Goal: Find specific fact: Find specific fact

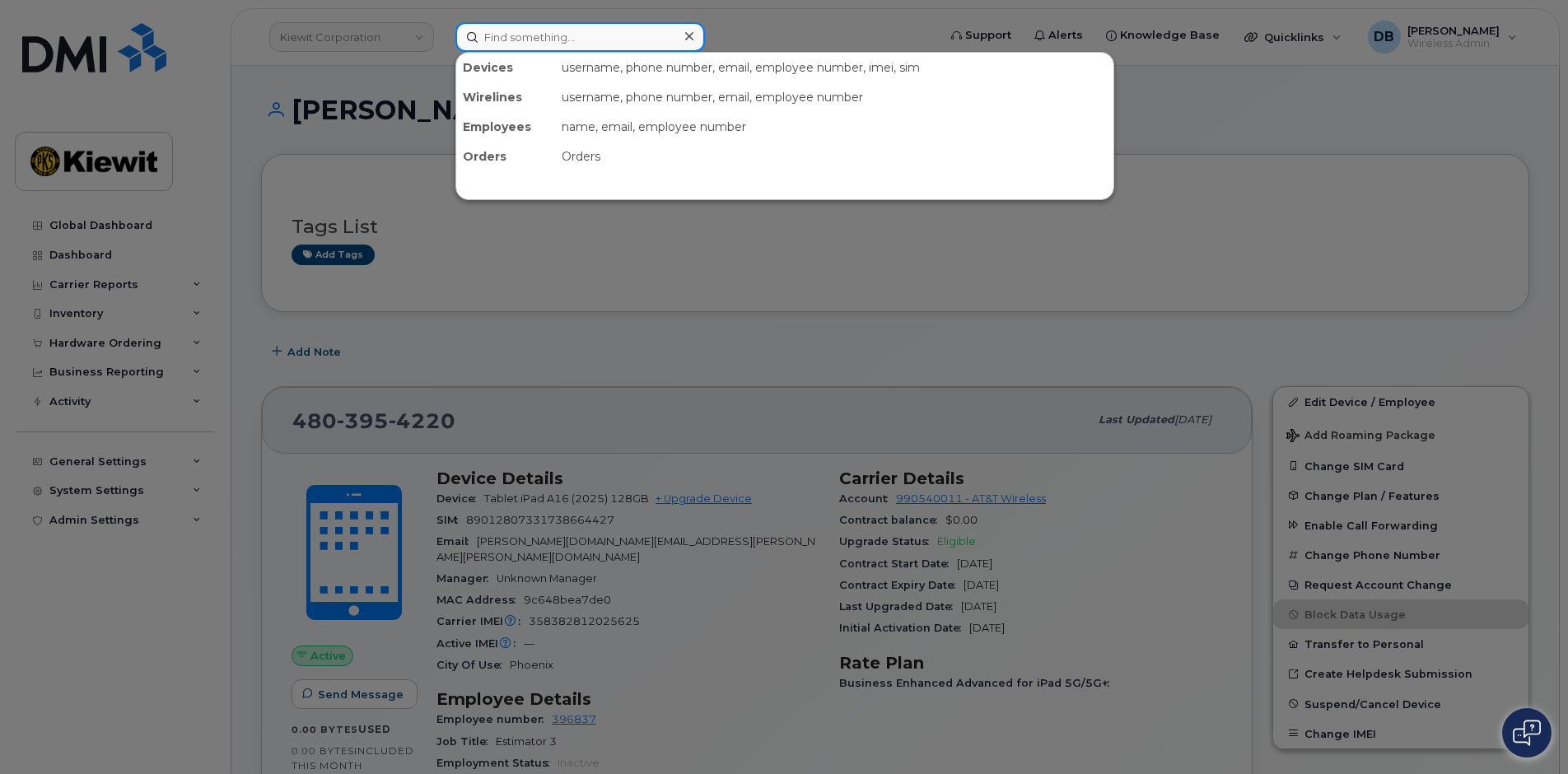
click at [513, 34] on input at bounding box center [580, 36] width 249 height 29
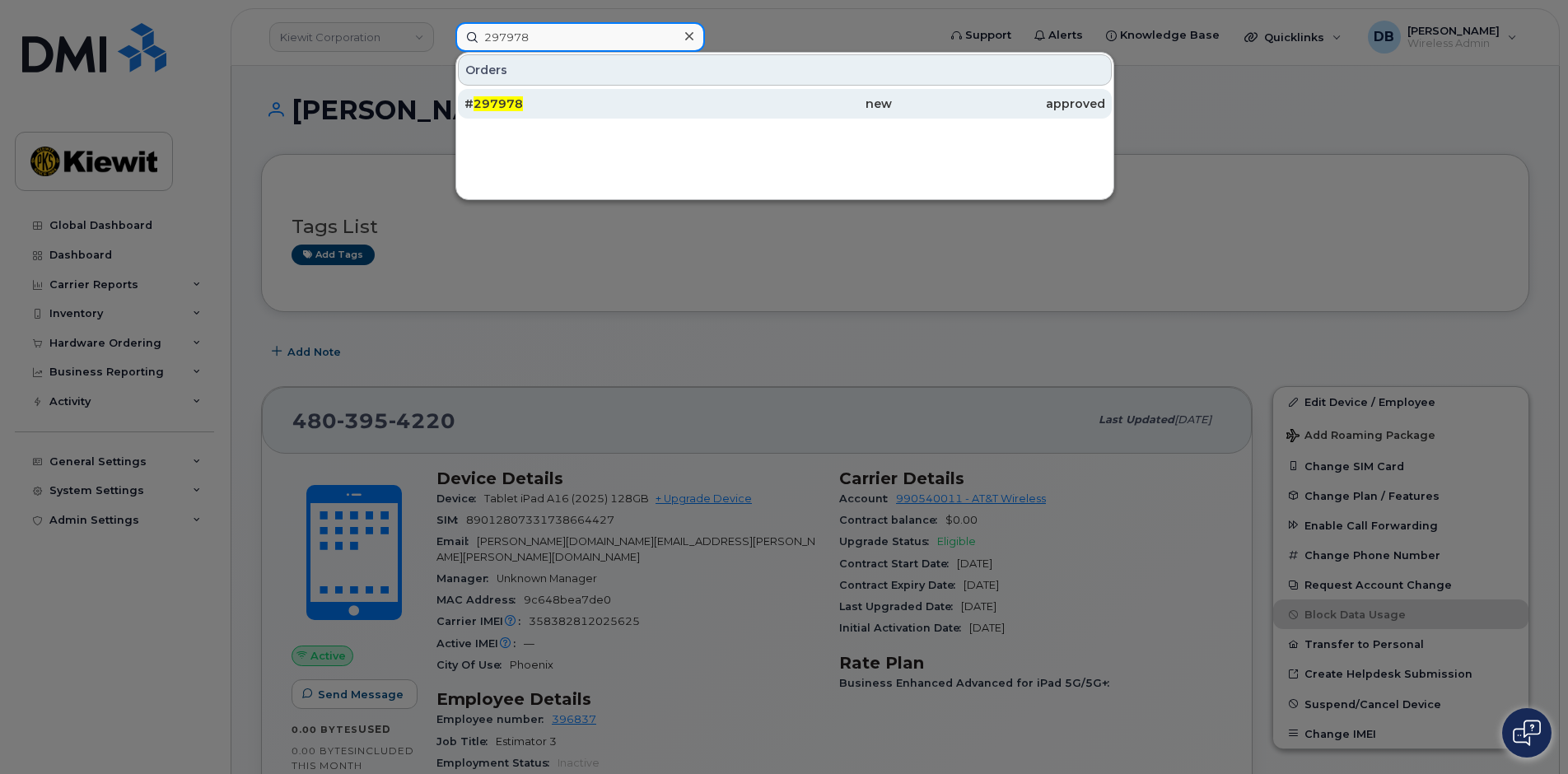
type input "297978"
click at [488, 103] on span "297978" at bounding box center [498, 103] width 50 height 15
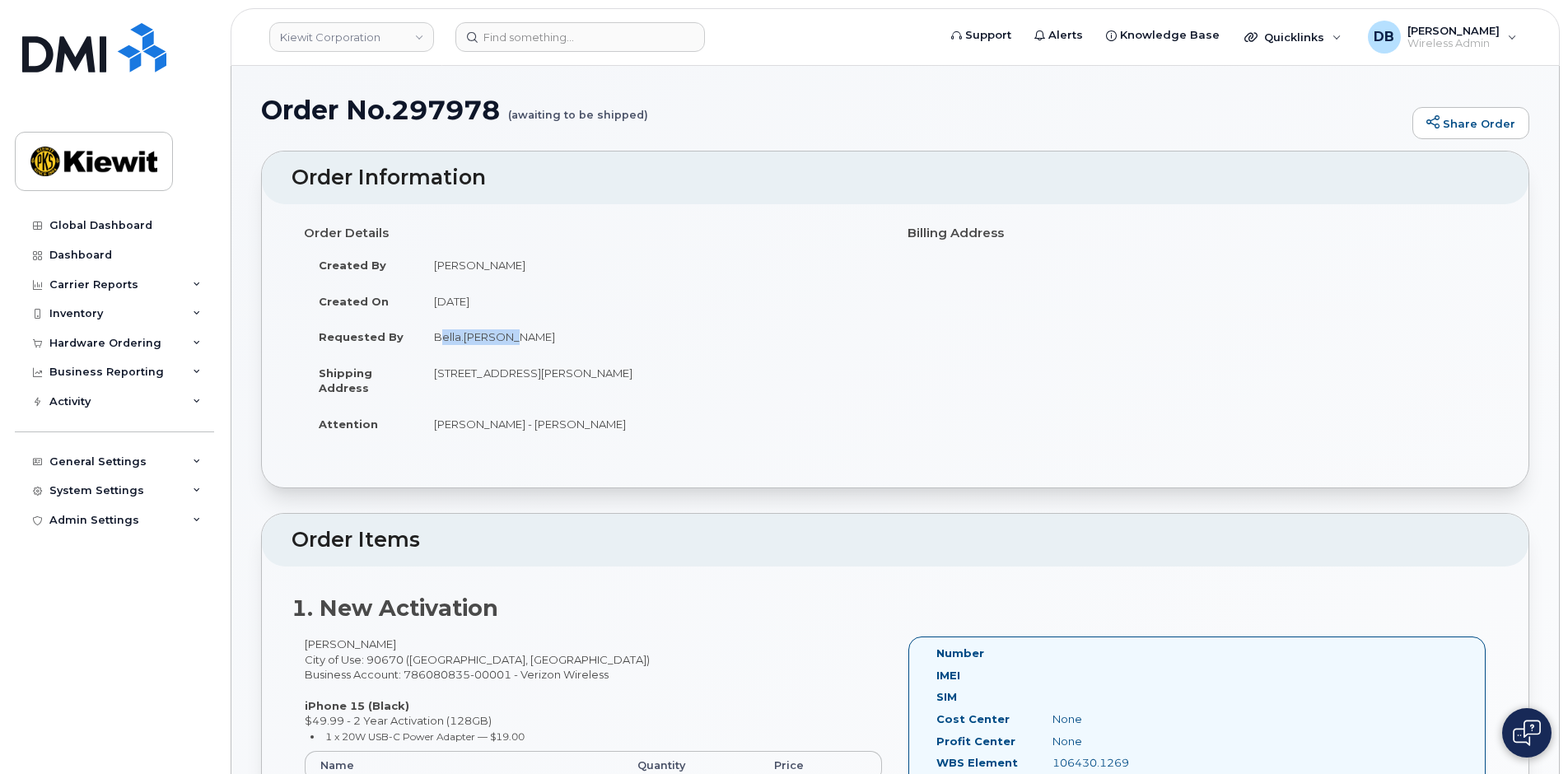
drag, startPoint x: 503, startPoint y: 340, endPoint x: 428, endPoint y: 337, distance: 75.1
click at [428, 337] on td "Bella.Roesler" at bounding box center [651, 337] width 464 height 36
copy td "Bella.Roesler"
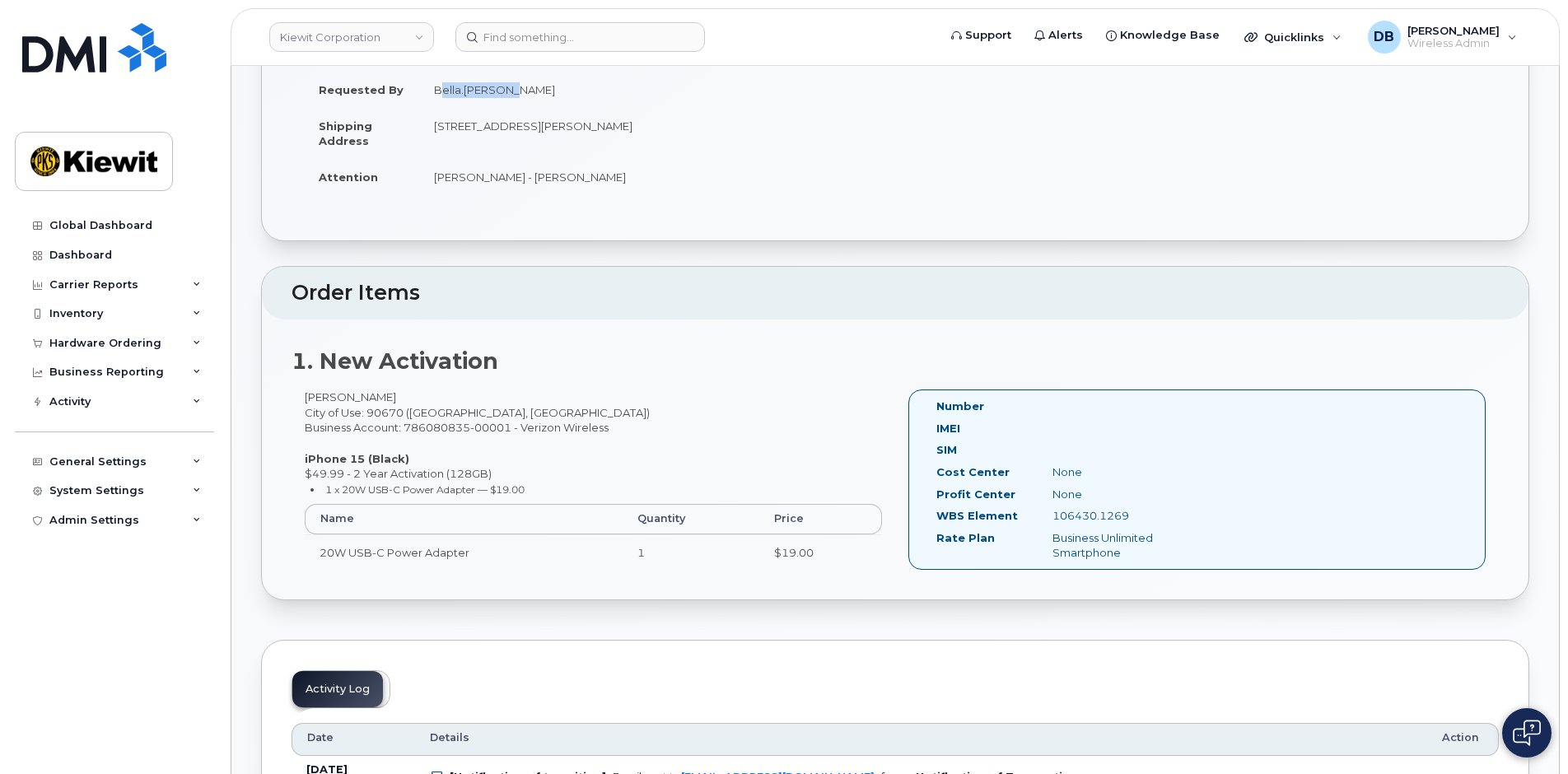
drag, startPoint x: 396, startPoint y: 396, endPoint x: 295, endPoint y: 400, distance: 101.1
click at [295, 400] on div "Isabella Roesler City of Use: 90670 (Santa Fe Springs, CA) Business Account: 78…" at bounding box center [593, 487] width 603 height 195
copy div "Isabella Roesler"
